Goal: Information Seeking & Learning: Learn about a topic

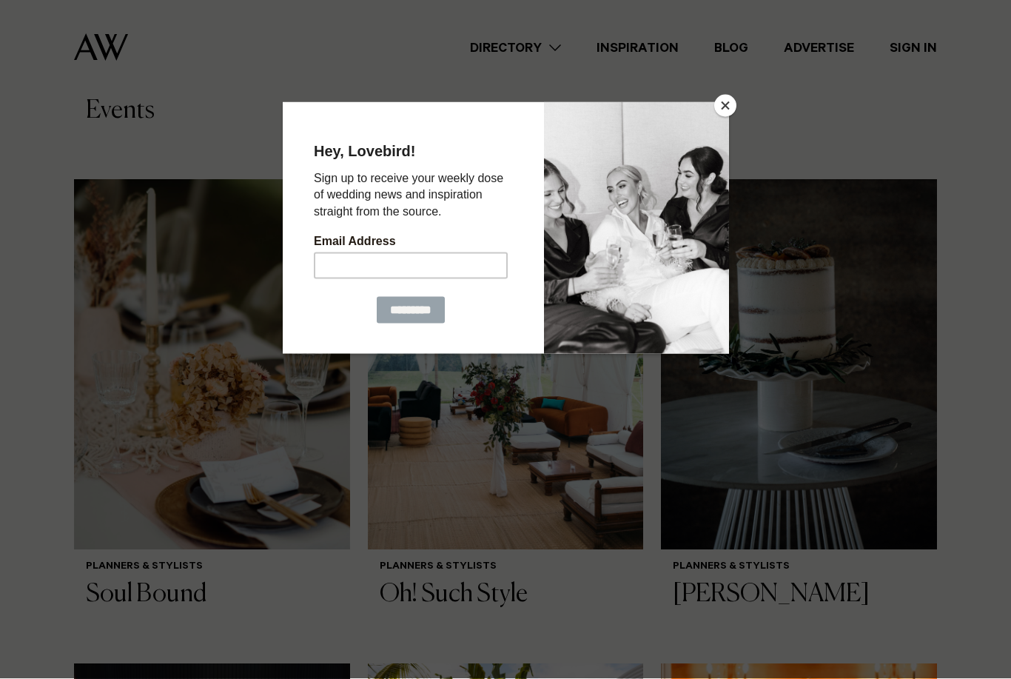
scroll to position [995, 0]
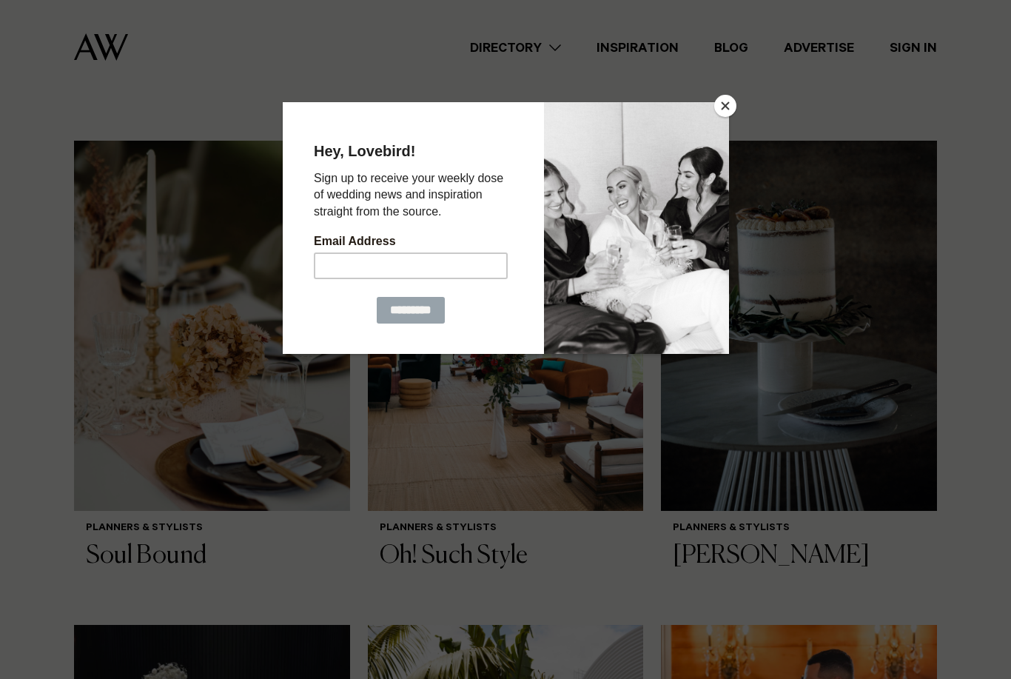
click at [732, 110] on button "Close" at bounding box center [726, 106] width 22 height 22
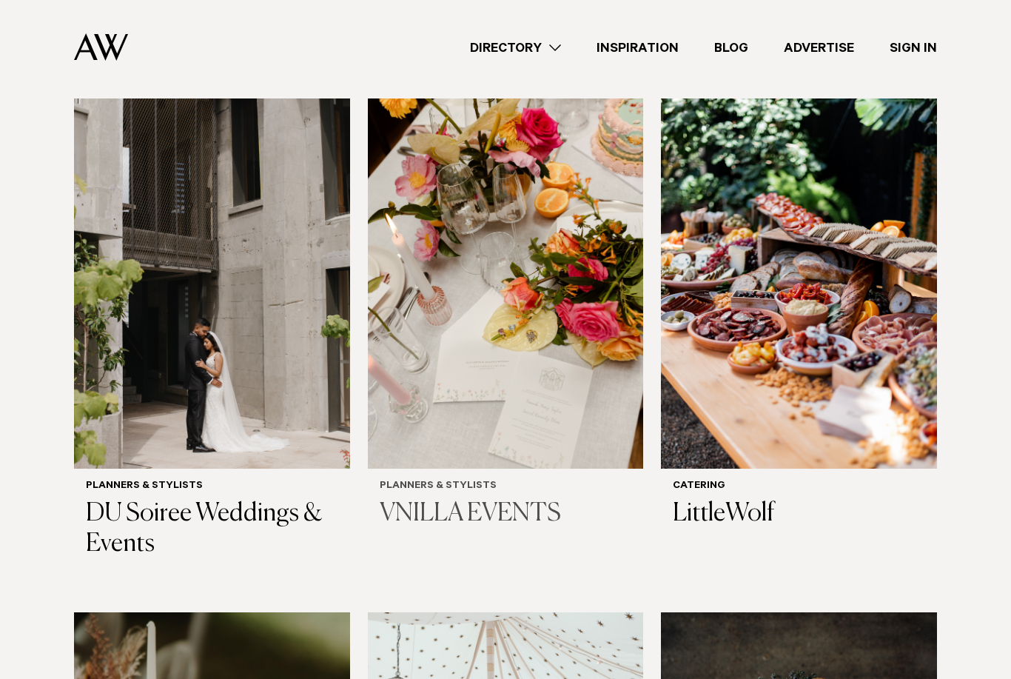
scroll to position [503, 0]
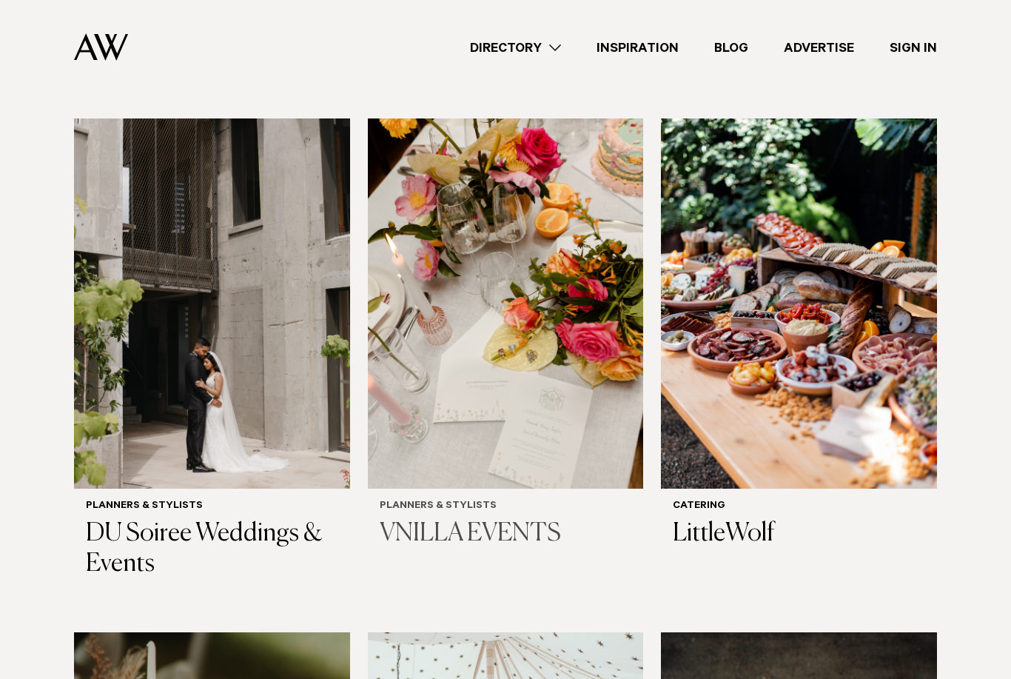
click at [588, 280] on img at bounding box center [506, 303] width 276 height 370
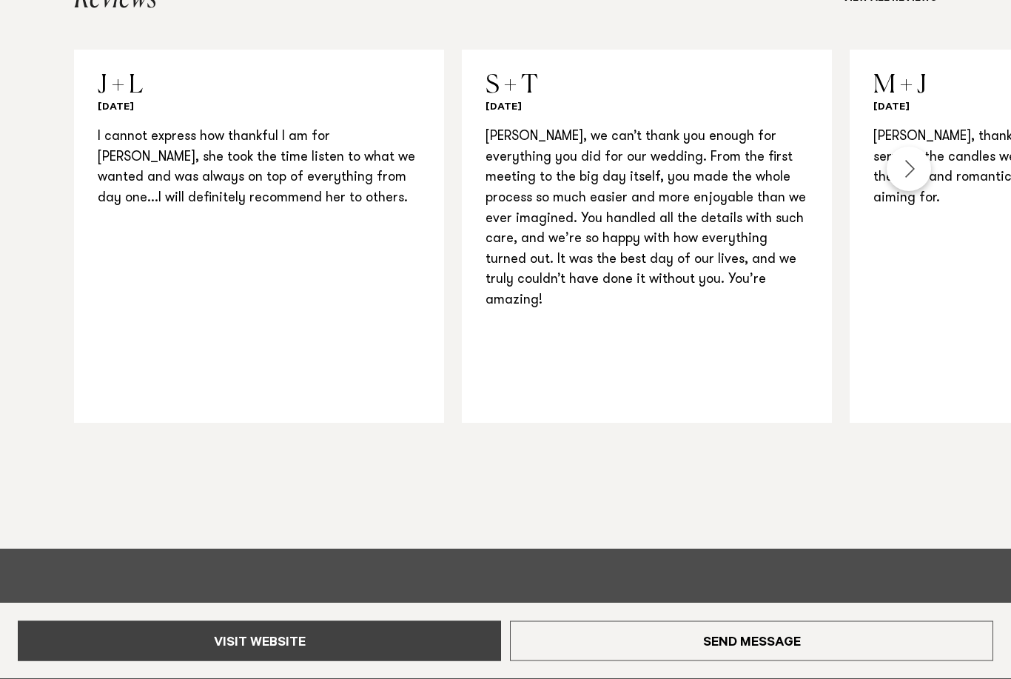
scroll to position [1285, 0]
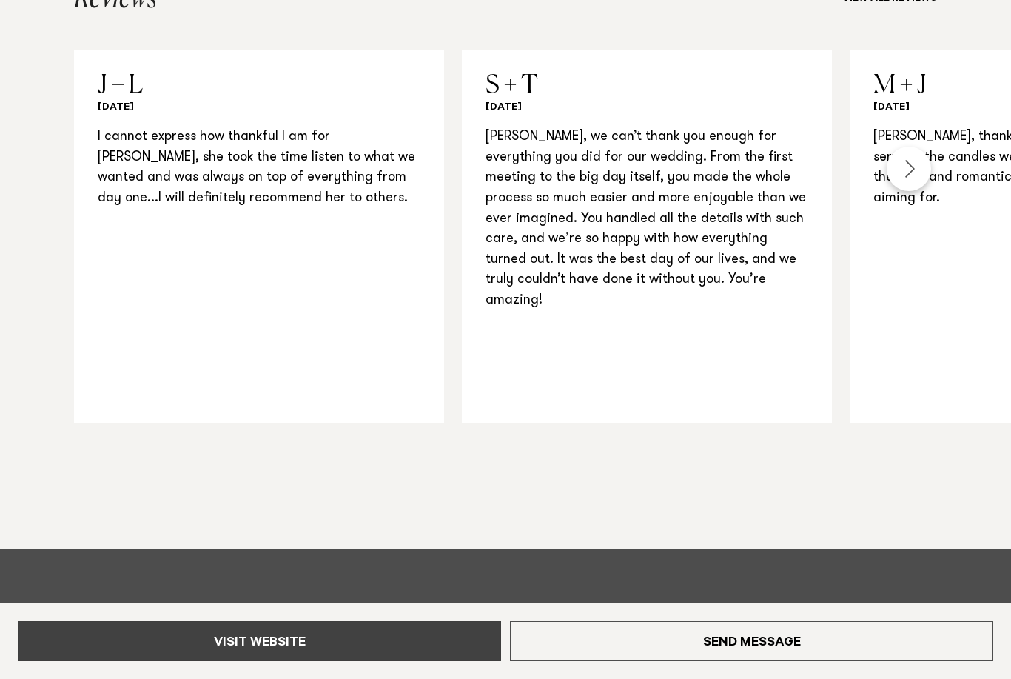
click at [178, 661] on link "Visit Website" at bounding box center [259, 641] width 483 height 40
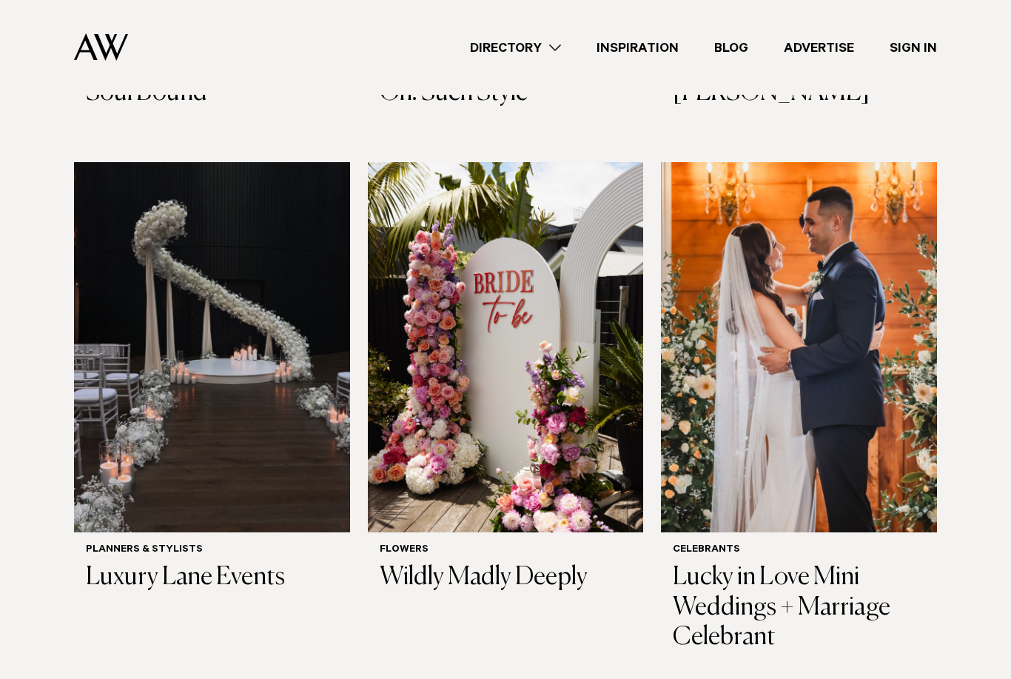
scroll to position [1459, 0]
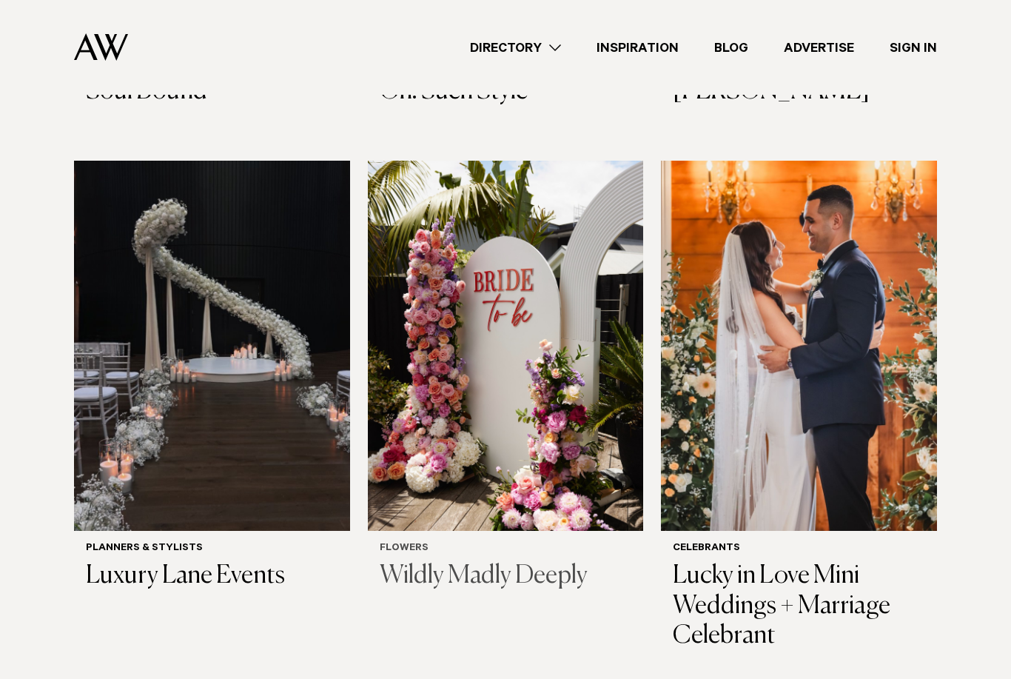
click at [504, 455] on img at bounding box center [506, 346] width 276 height 370
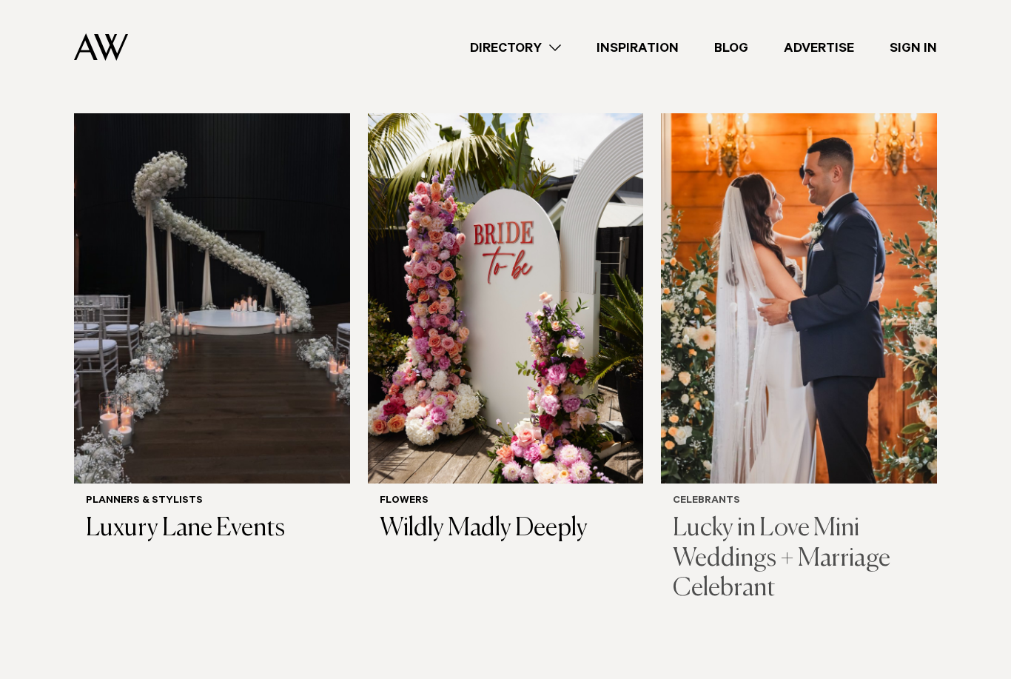
click at [801, 307] on img at bounding box center [799, 298] width 276 height 370
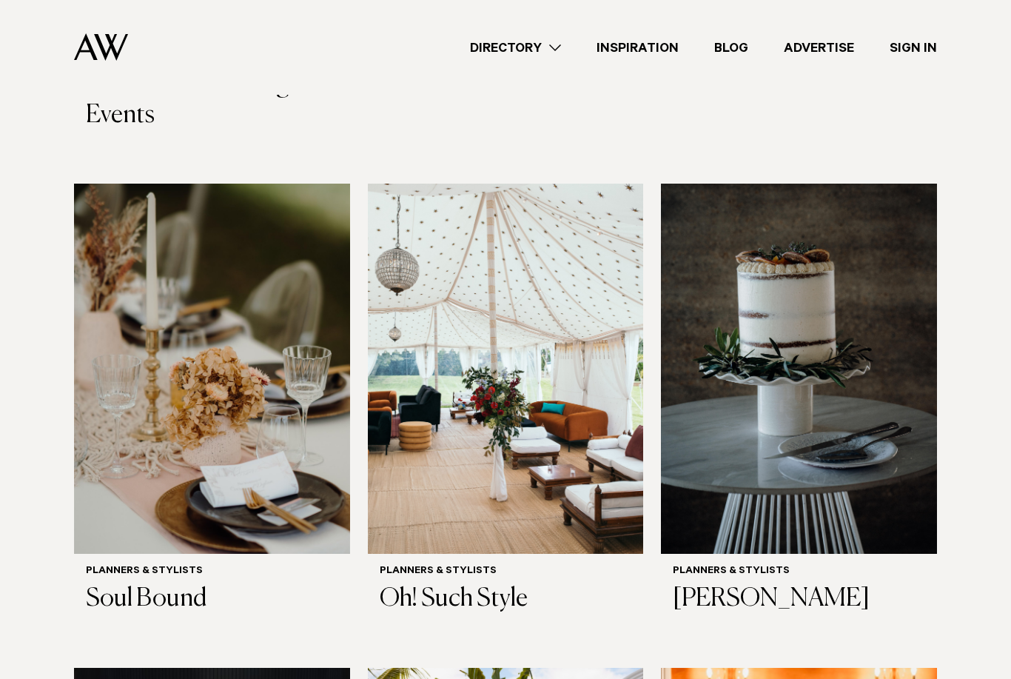
scroll to position [949, 0]
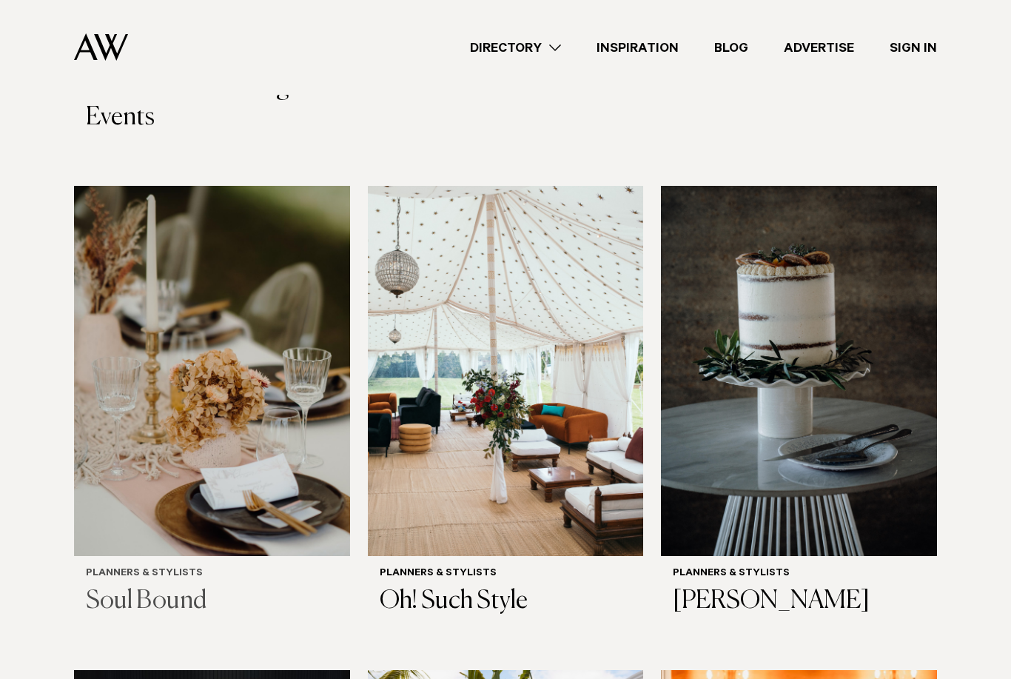
click at [146, 356] on img at bounding box center [212, 372] width 276 height 370
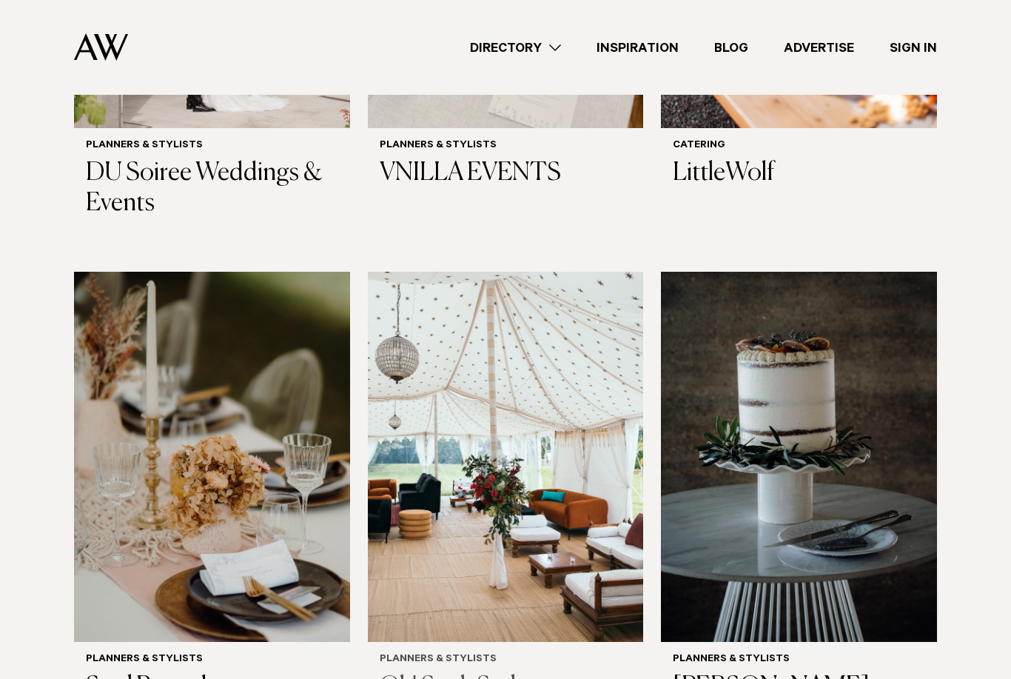
scroll to position [854, 0]
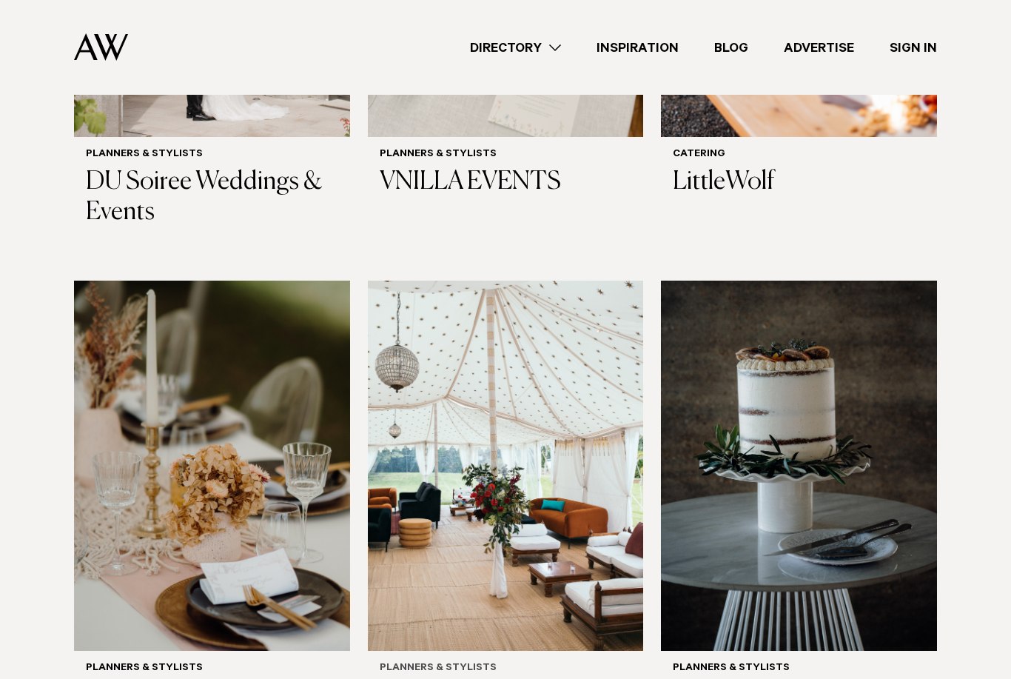
click at [466, 332] on img at bounding box center [506, 466] width 276 height 370
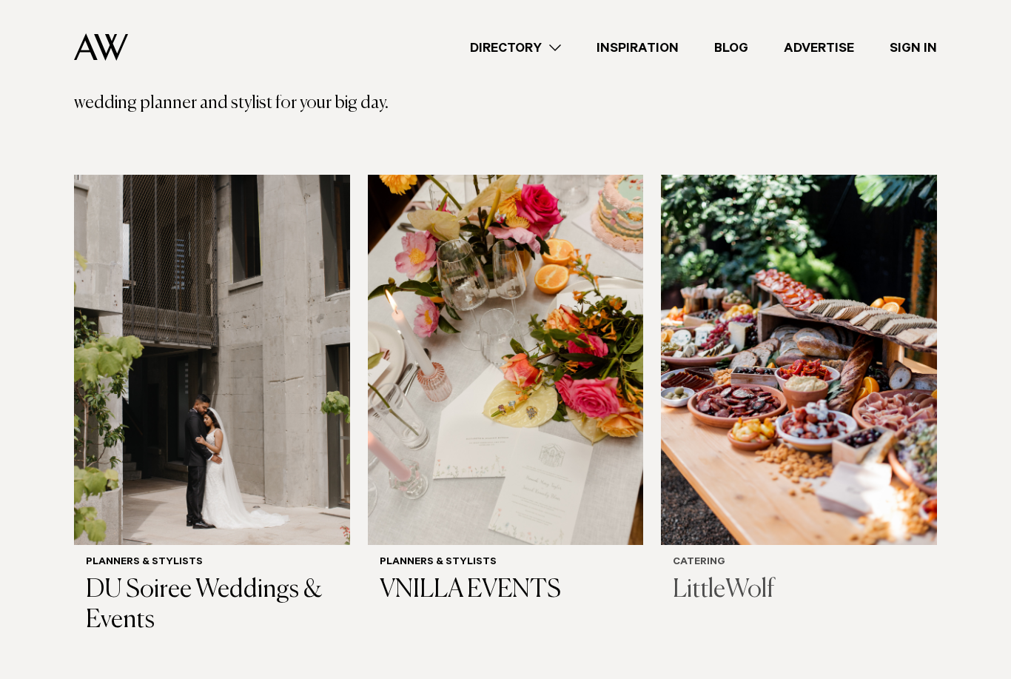
scroll to position [447, 0]
click at [797, 235] on img at bounding box center [799, 360] width 276 height 370
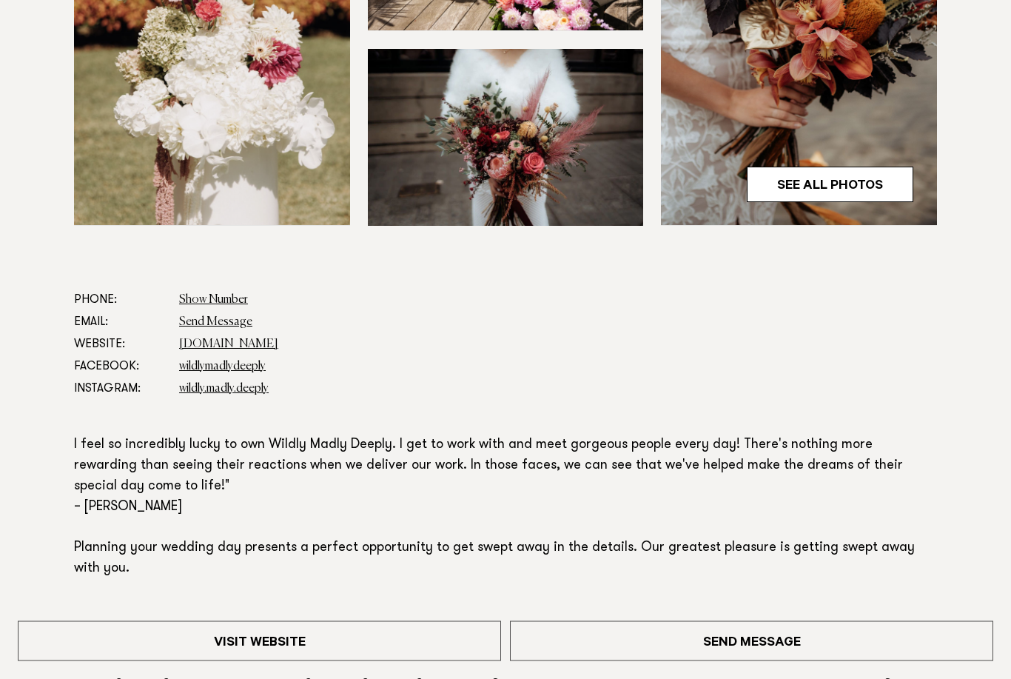
scroll to position [615, 0]
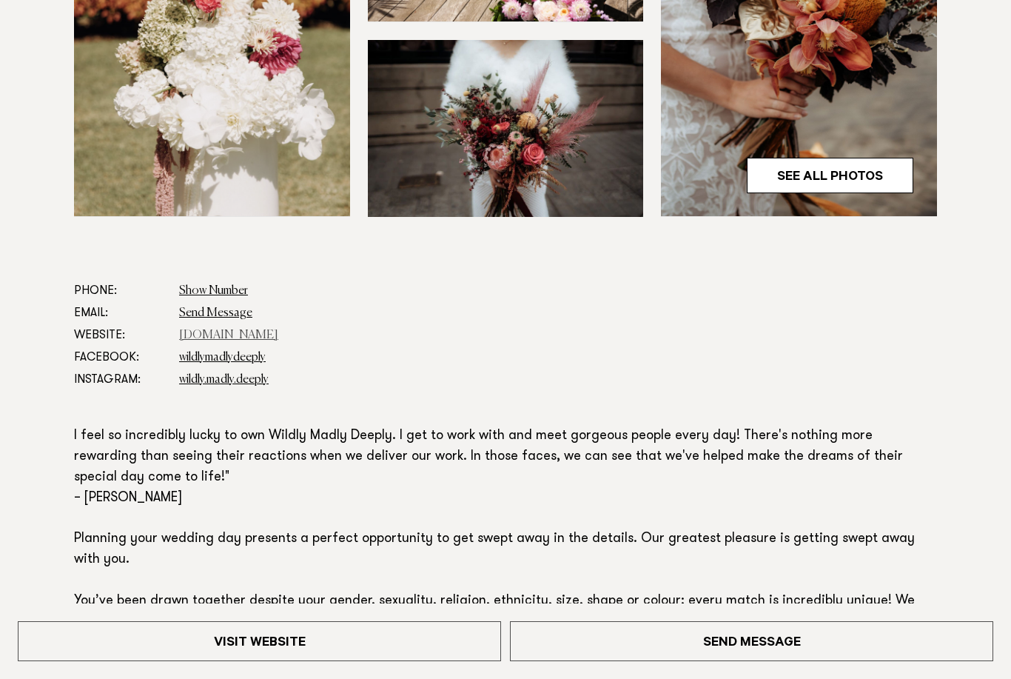
click at [278, 339] on link "www.wildlymadlydeeply.com" at bounding box center [228, 335] width 99 height 12
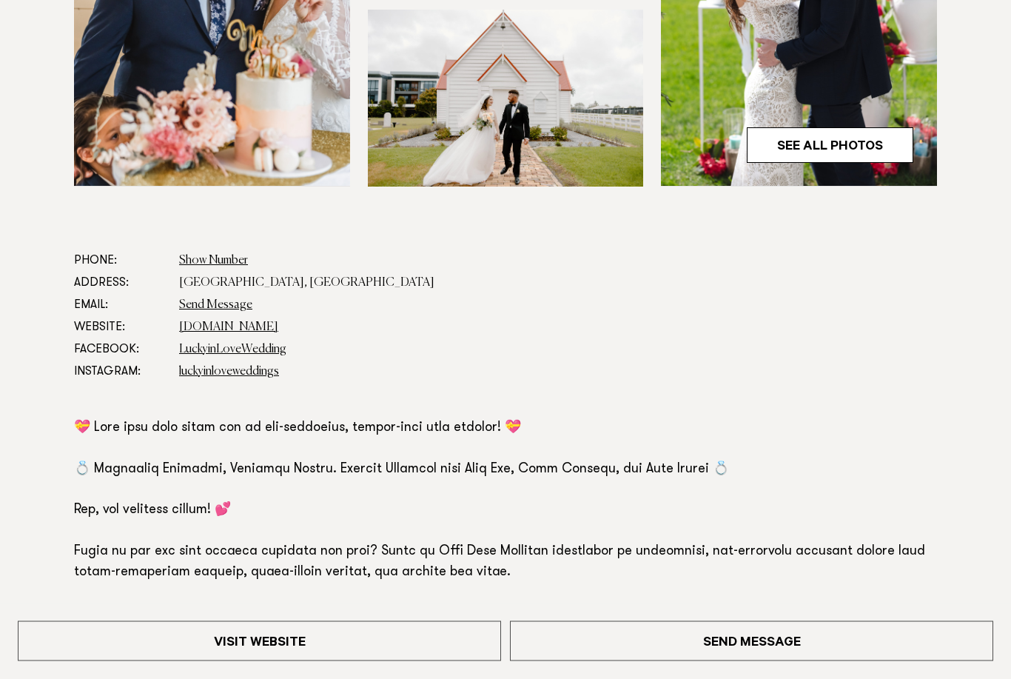
scroll to position [778, 0]
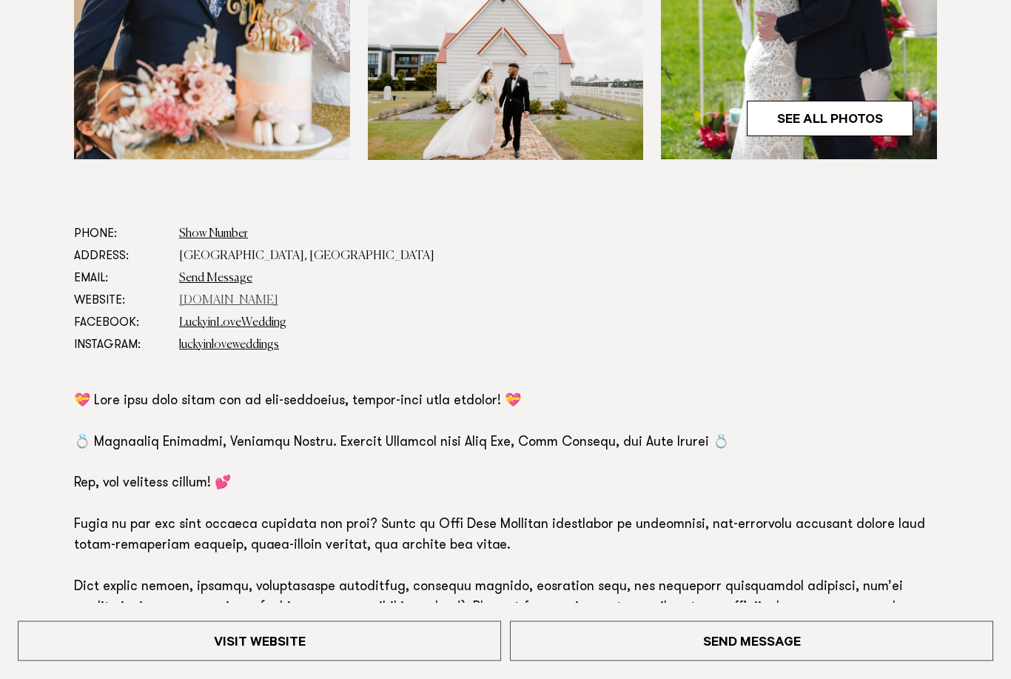
click at [225, 301] on link "luckyinlove.co.nz" at bounding box center [228, 301] width 99 height 12
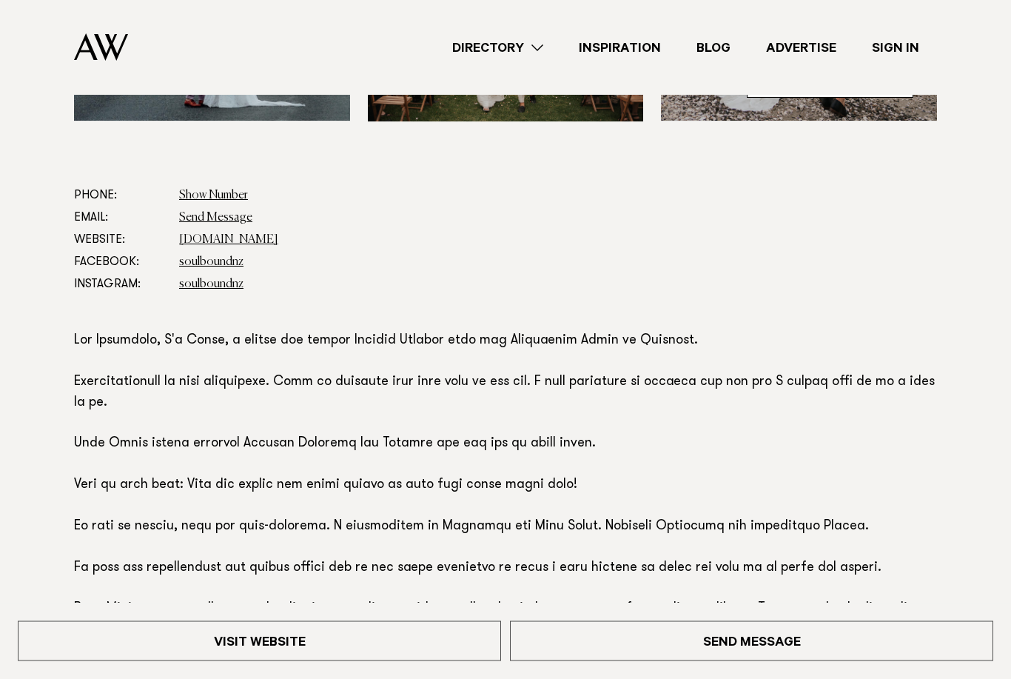
scroll to position [760, 0]
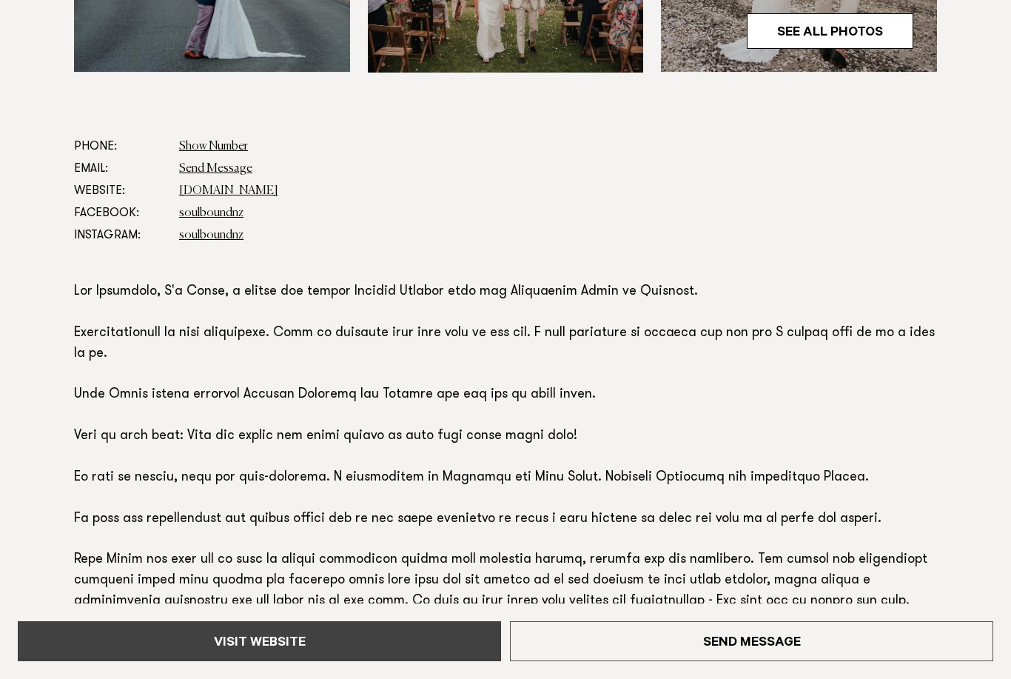
click at [285, 661] on link "Visit Website" at bounding box center [259, 641] width 483 height 40
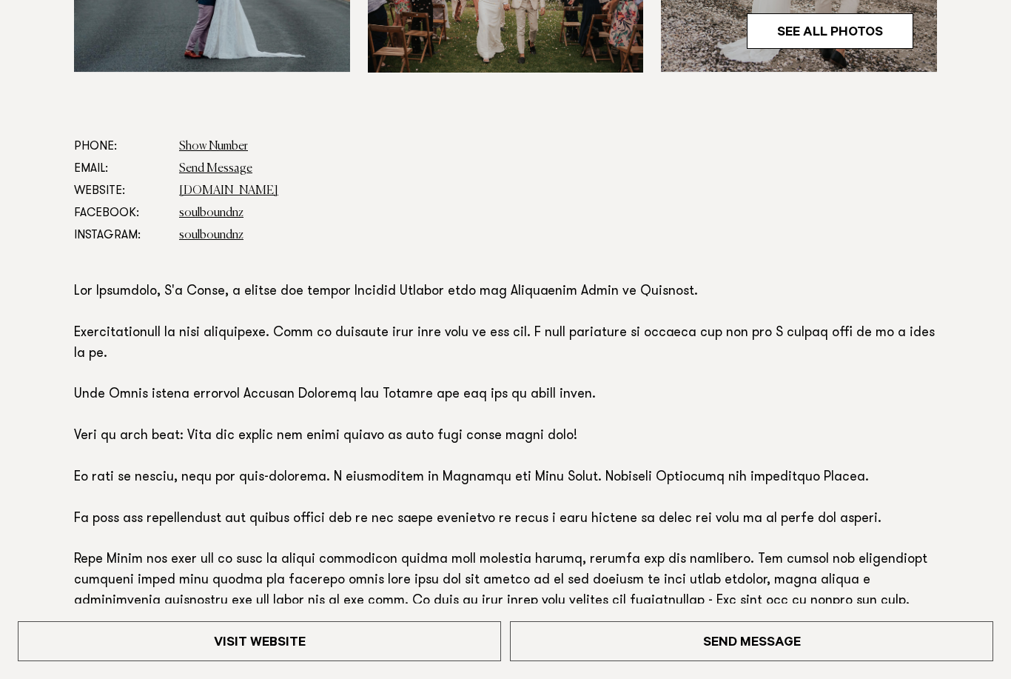
scroll to position [783, 0]
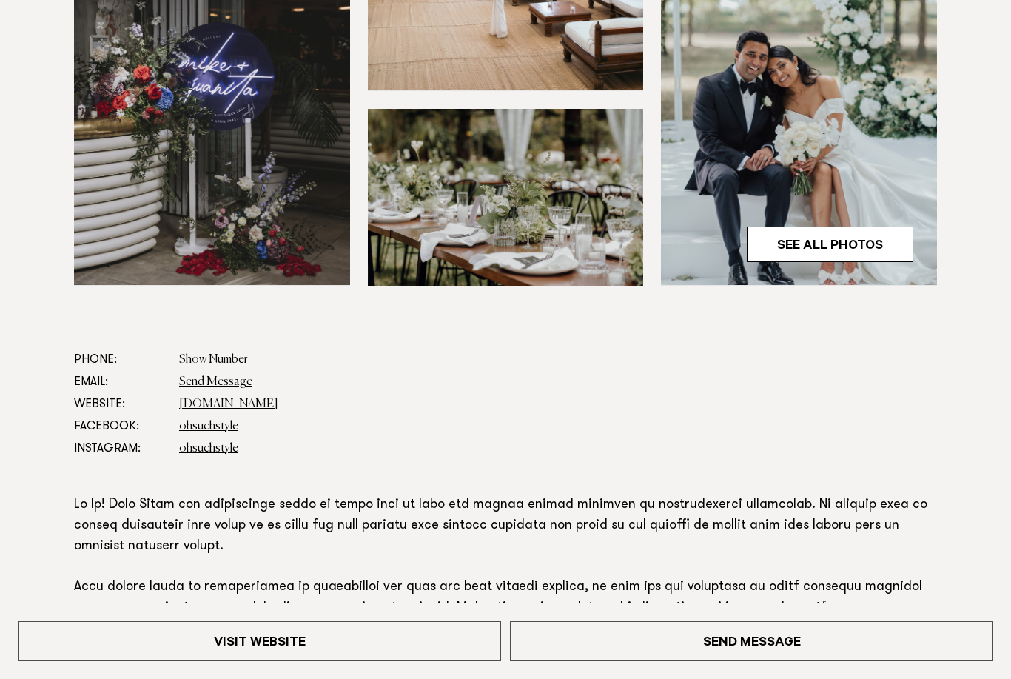
scroll to position [603, 0]
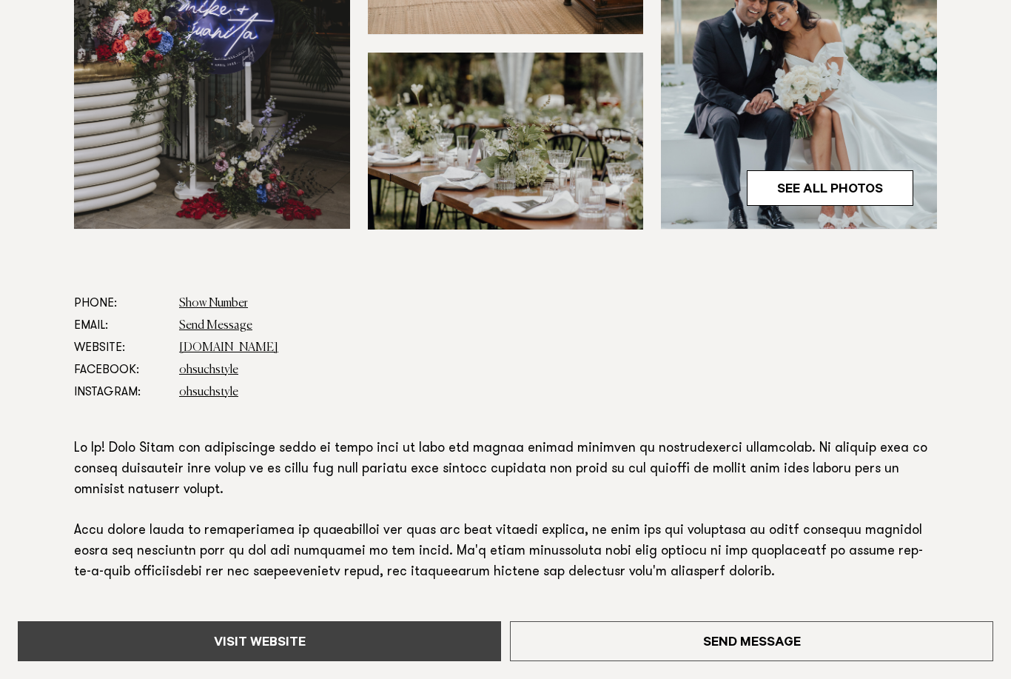
click at [154, 661] on link "Visit Website" at bounding box center [259, 641] width 483 height 40
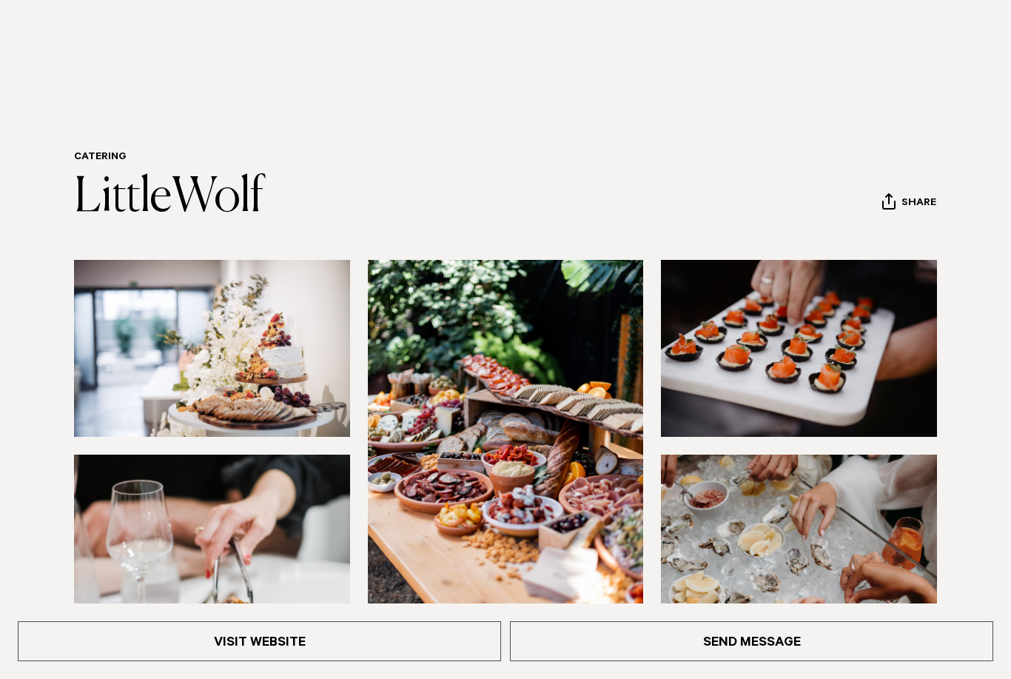
scroll to position [25, 0]
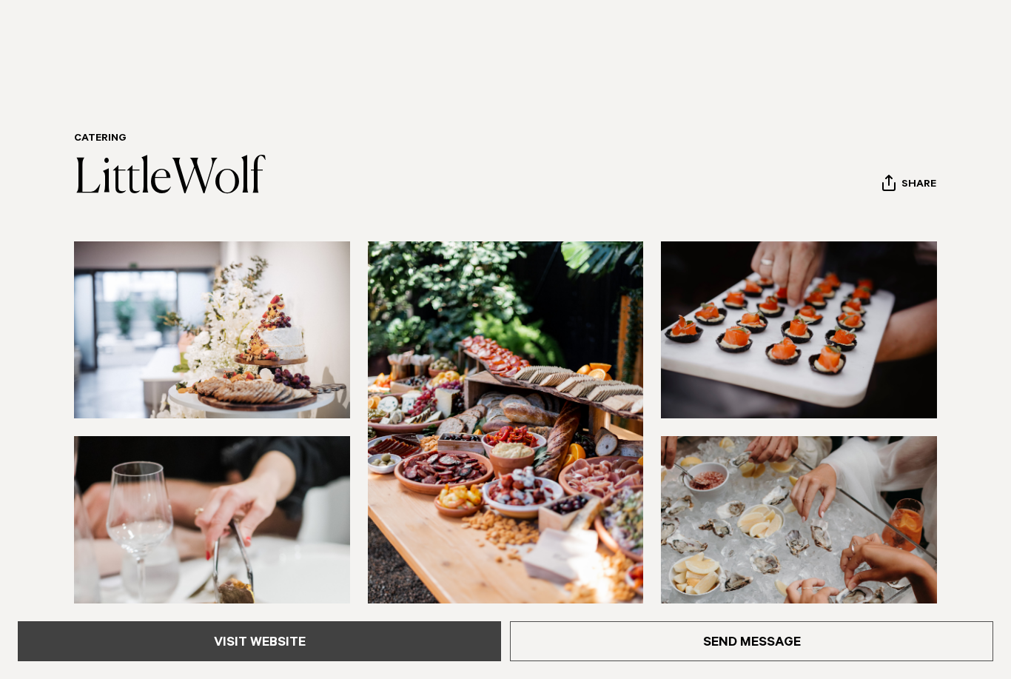
click at [451, 645] on link "Visit Website" at bounding box center [259, 641] width 483 height 40
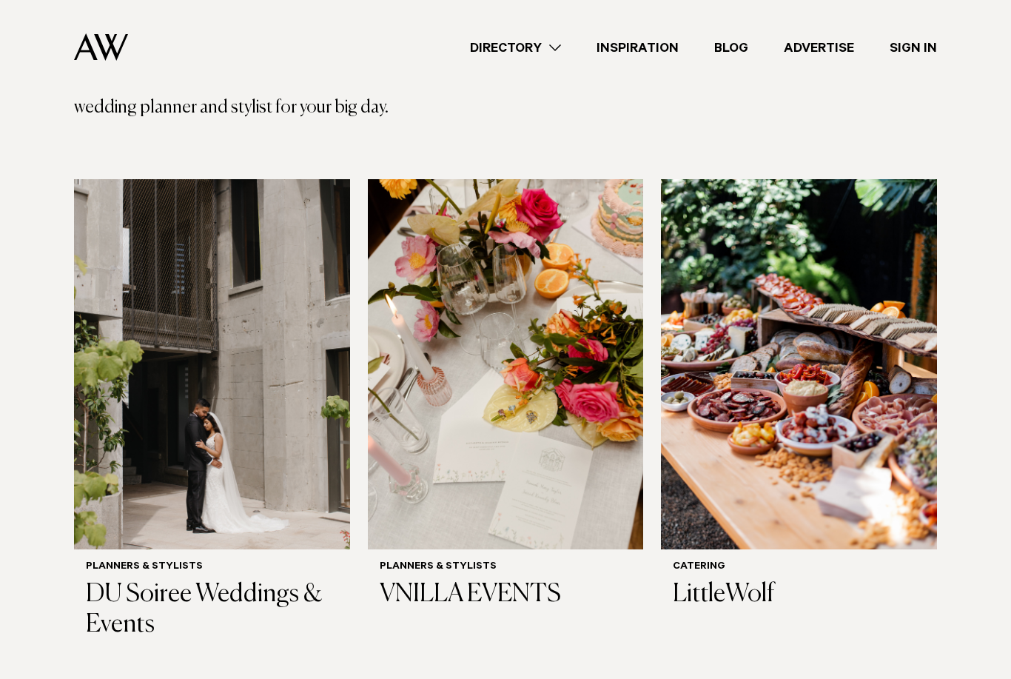
scroll to position [447, 0]
